Goal: Task Accomplishment & Management: Manage account settings

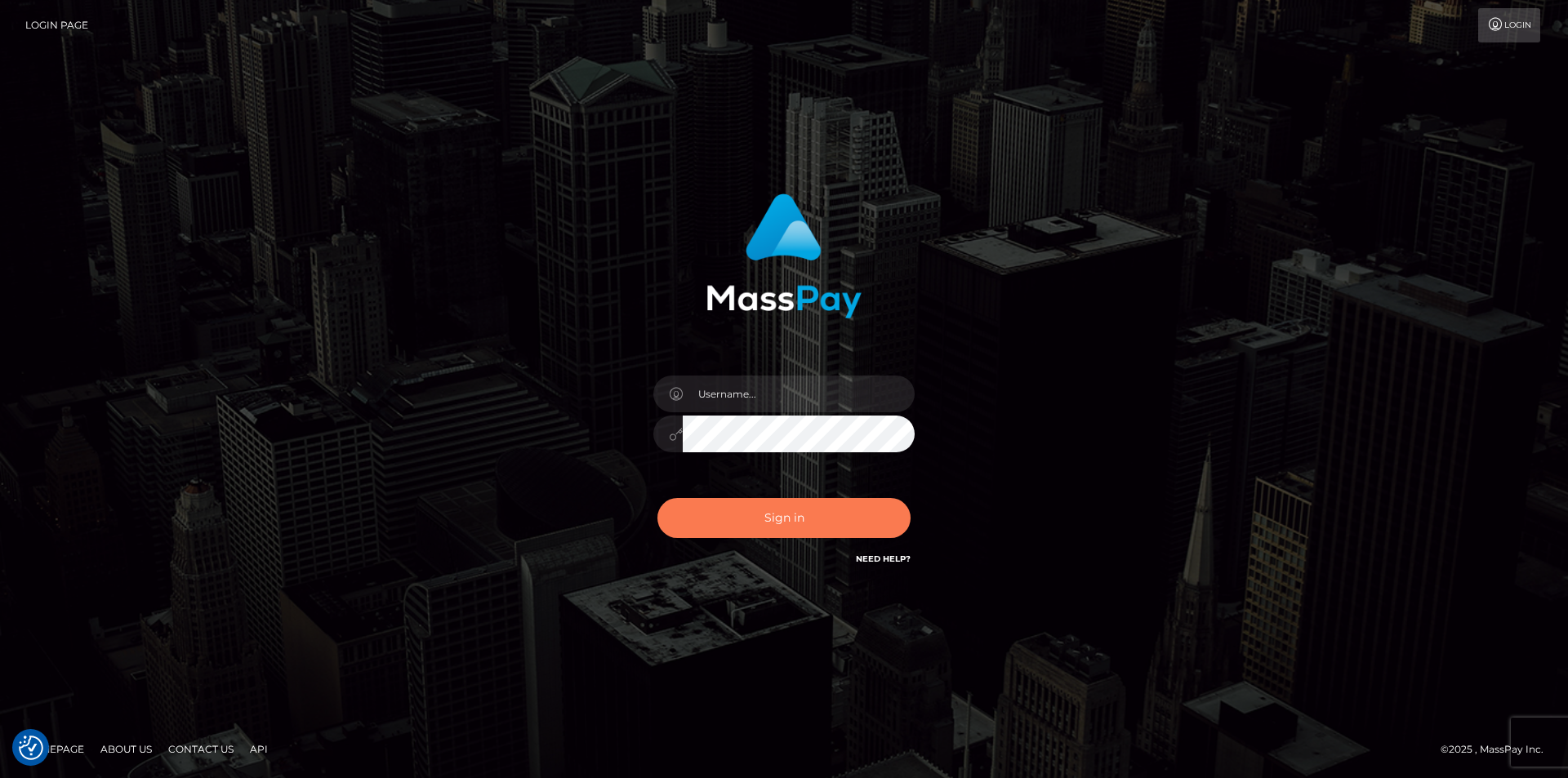
checkbox input "true"
type input "[EMAIL_ADDRESS][DOMAIN_NAME]"
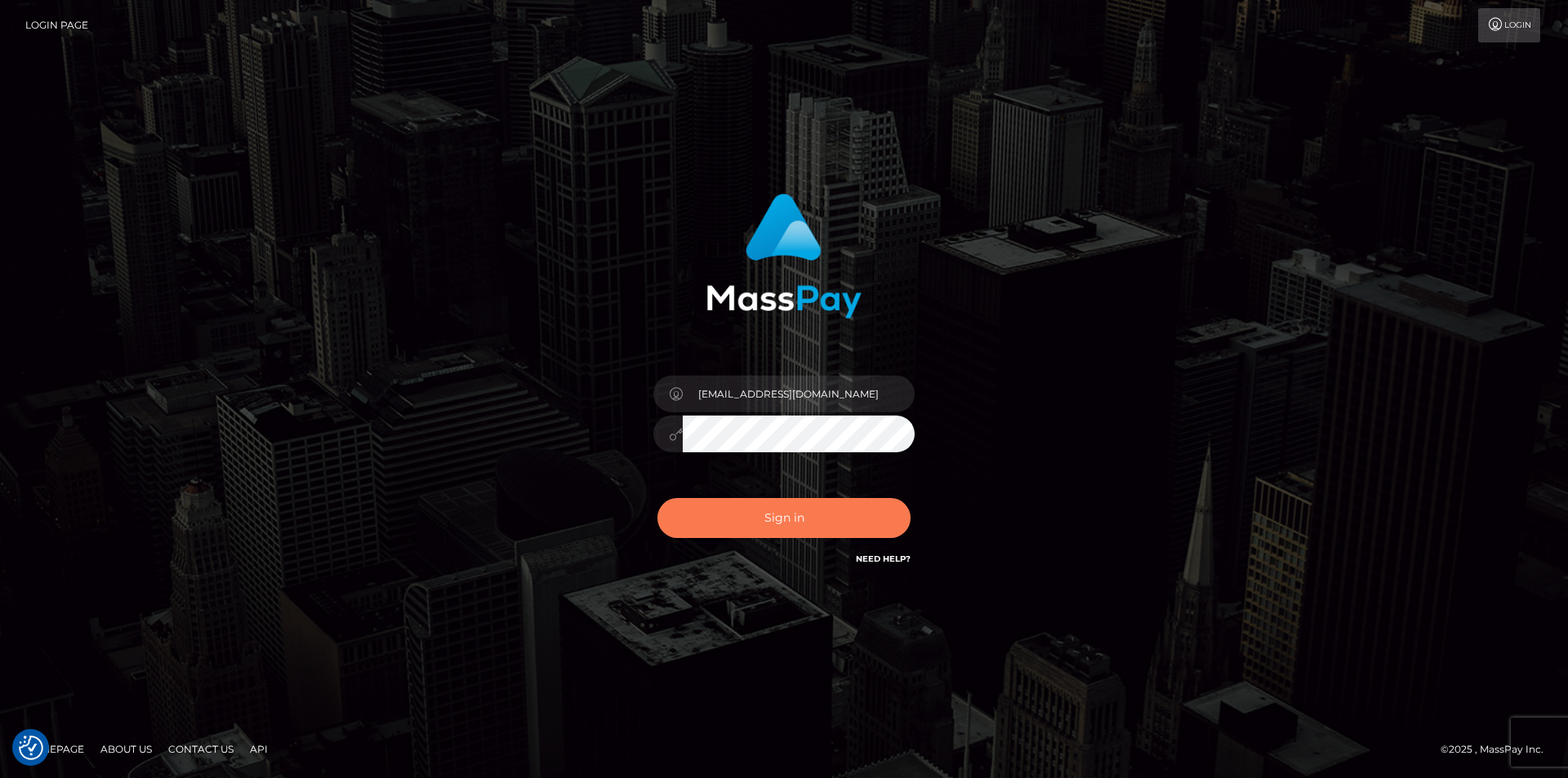
click at [768, 503] on button "Sign in" at bounding box center [784, 518] width 253 height 40
